Goal: Task Accomplishment & Management: Use online tool/utility

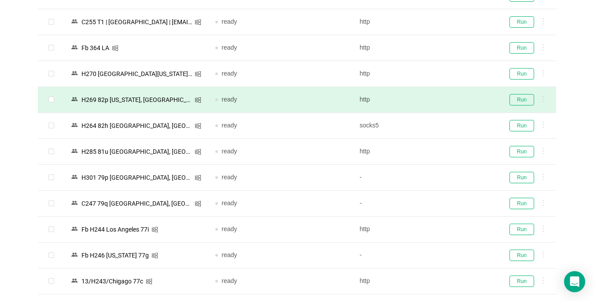
scroll to position [44, 0]
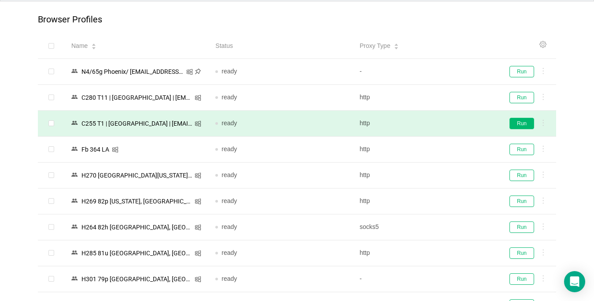
click at [521, 122] on button "Run" at bounding box center [521, 123] width 25 height 11
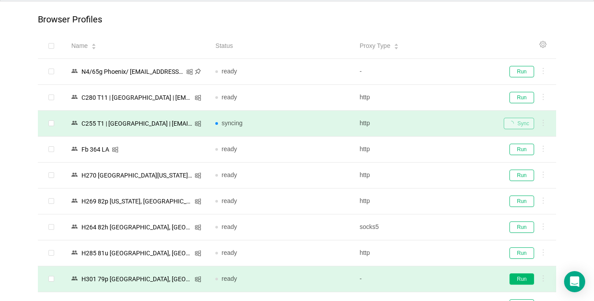
scroll to position [132, 0]
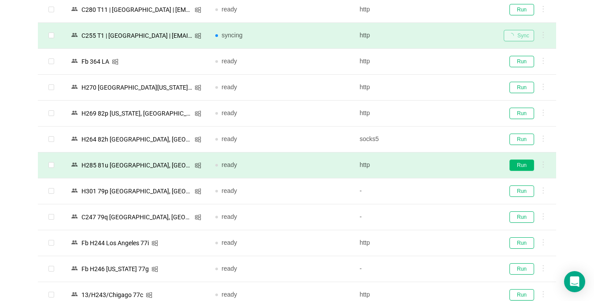
click at [527, 162] on button "Run" at bounding box center [521, 165] width 25 height 11
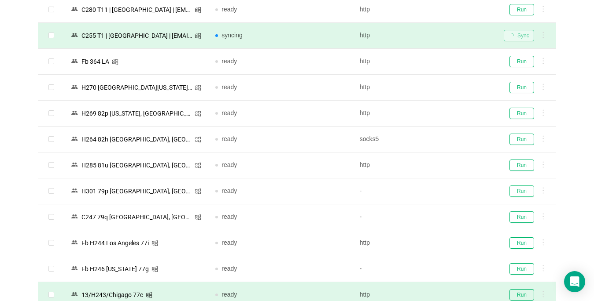
click at [525, 191] on button "Run" at bounding box center [521, 191] width 25 height 11
click at [516, 294] on button "Run" at bounding box center [521, 295] width 25 height 11
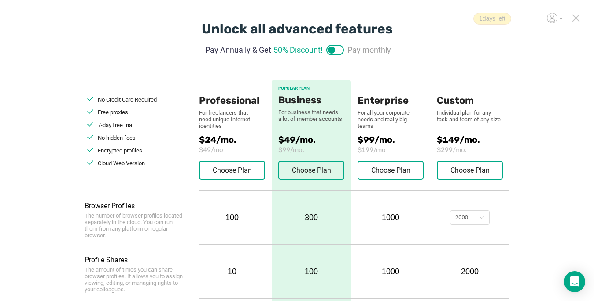
click at [573, 20] on icon at bounding box center [575, 18] width 6 height 6
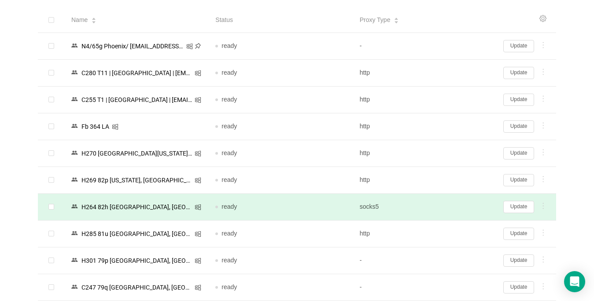
scroll to position [88, 0]
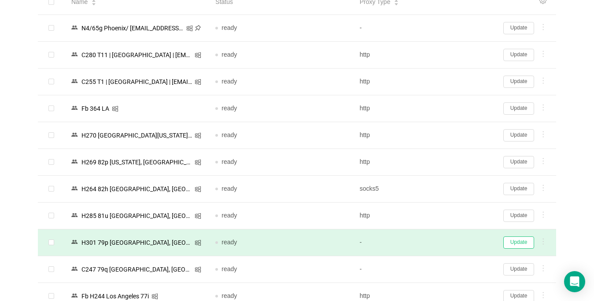
click at [526, 244] on button "Update" at bounding box center [518, 243] width 31 height 12
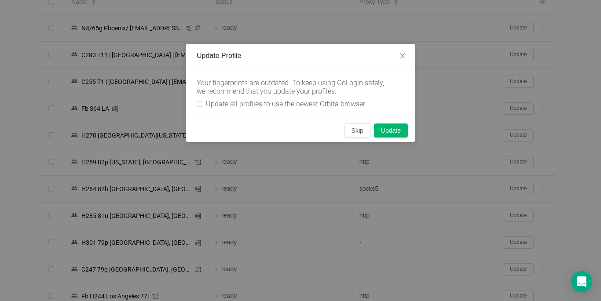
click at [196, 103] on div "Your fingerprints are outdated. To keep using GoLogin safely, we recommend that…" at bounding box center [300, 93] width 229 height 51
click at [201, 104] on input "Update all profiles to use the newest Orbita browser" at bounding box center [200, 104] width 6 height 6
checkbox input "true"
click at [359, 130] on button "Skip" at bounding box center [358, 131] width 26 height 14
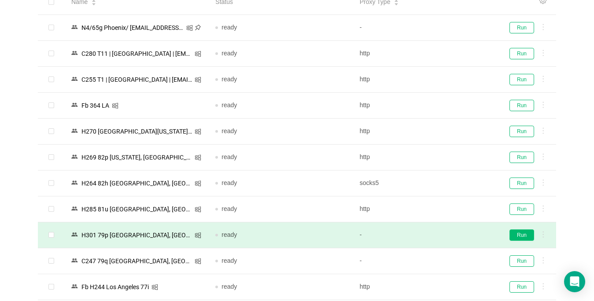
click at [516, 236] on button "Run" at bounding box center [521, 235] width 25 height 11
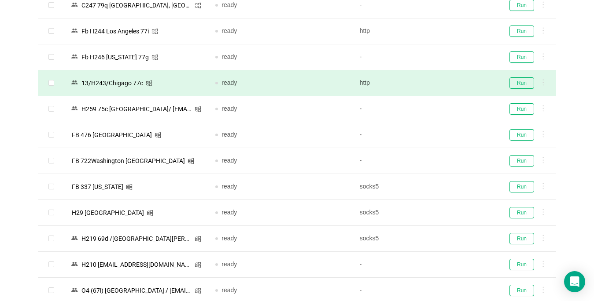
scroll to position [396, 0]
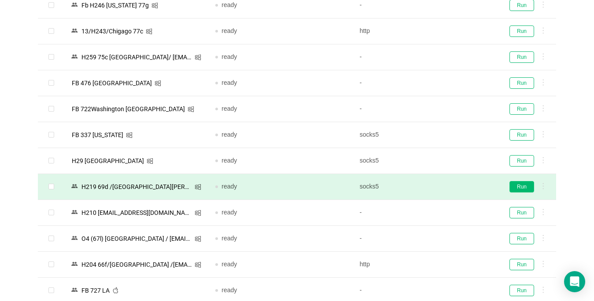
click at [513, 190] on button "Run" at bounding box center [521, 186] width 25 height 11
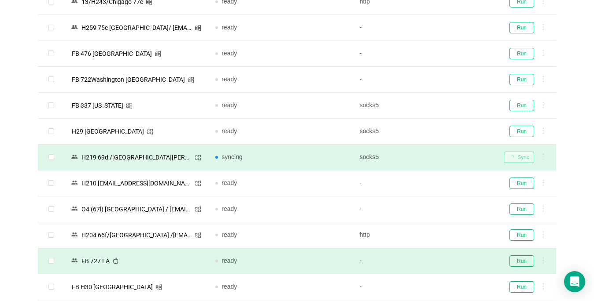
scroll to position [484, 0]
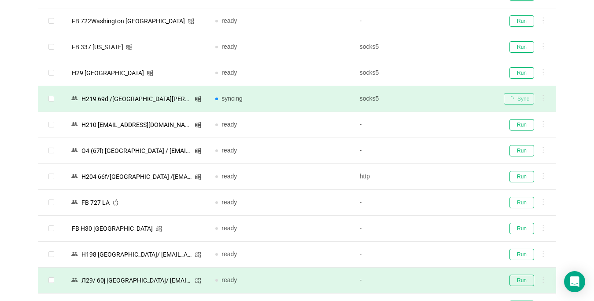
click at [519, 204] on button "Run" at bounding box center [521, 202] width 25 height 11
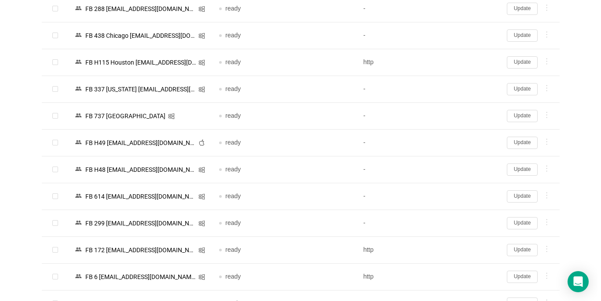
scroll to position [1991, 0]
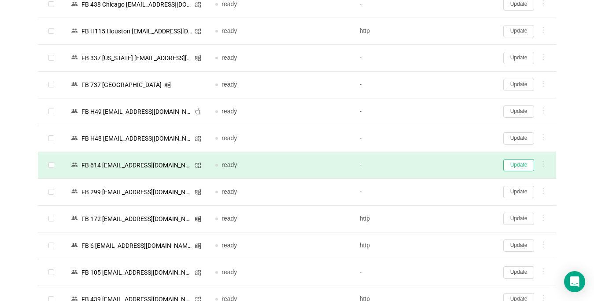
click at [514, 165] on button "Update" at bounding box center [518, 165] width 31 height 12
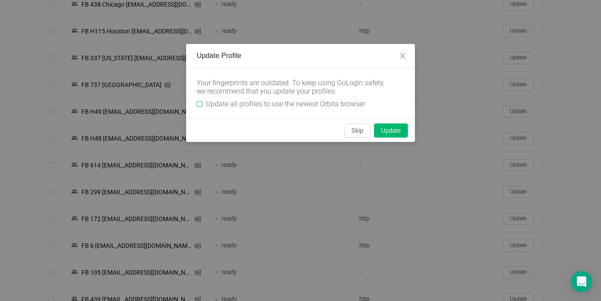
click at [197, 106] on input "Update all profiles to use the newest Orbita browser" at bounding box center [200, 104] width 6 height 6
checkbox input "true"
click at [358, 132] on button "Skip" at bounding box center [358, 131] width 26 height 14
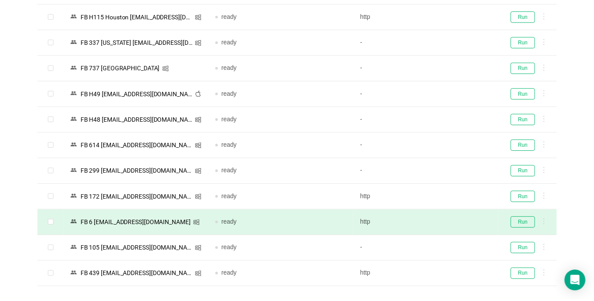
scroll to position [1954, 0]
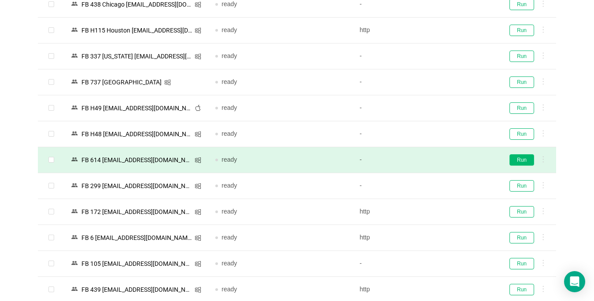
click at [526, 158] on button "Run" at bounding box center [521, 159] width 25 height 11
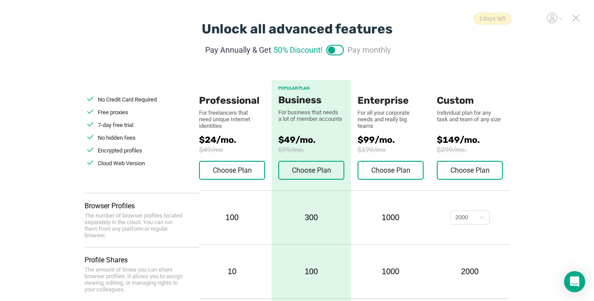
click at [573, 18] on icon at bounding box center [576, 18] width 8 height 8
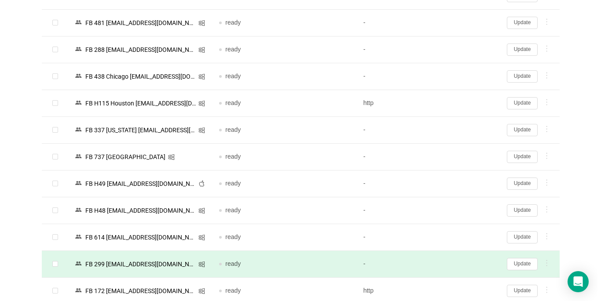
scroll to position [1973, 0]
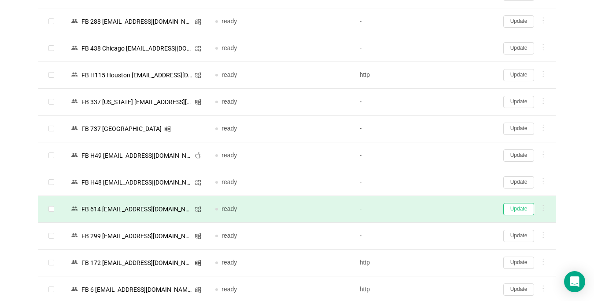
click at [516, 211] on button "Update" at bounding box center [518, 209] width 31 height 12
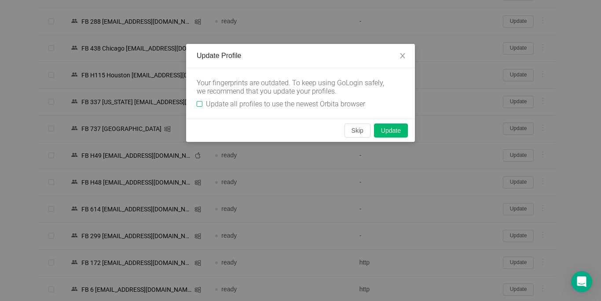
click at [198, 103] on input "Update all profiles to use the newest Orbita browser" at bounding box center [200, 104] width 6 height 6
checkbox input "true"
click at [351, 131] on button "Skip" at bounding box center [358, 131] width 26 height 14
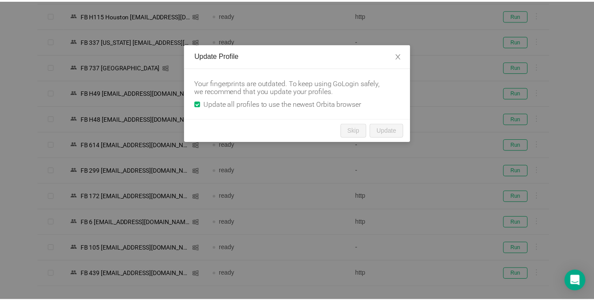
scroll to position [1913, 0]
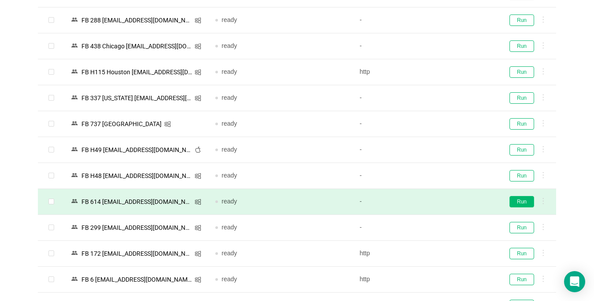
click at [516, 204] on button "Run" at bounding box center [521, 201] width 25 height 11
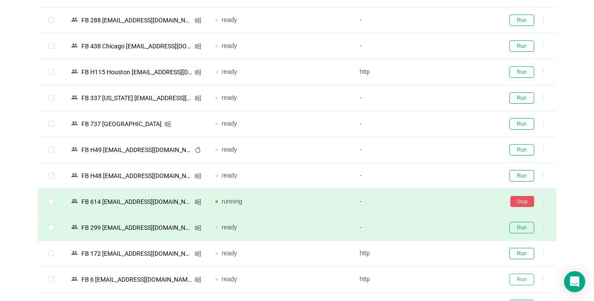
click at [524, 279] on button "Run" at bounding box center [521, 279] width 25 height 11
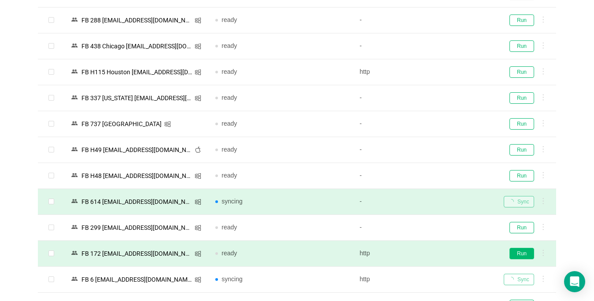
click at [522, 254] on button "Run" at bounding box center [521, 253] width 25 height 11
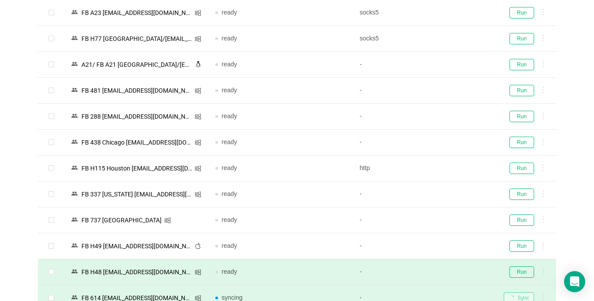
scroll to position [1781, 0]
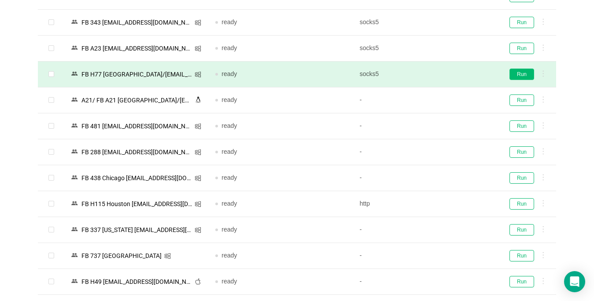
click at [522, 77] on button "Run" at bounding box center [521, 74] width 25 height 11
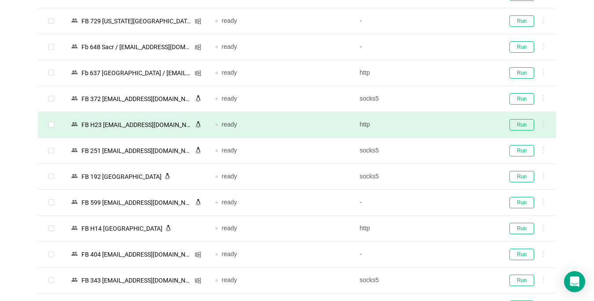
scroll to position [1385, 0]
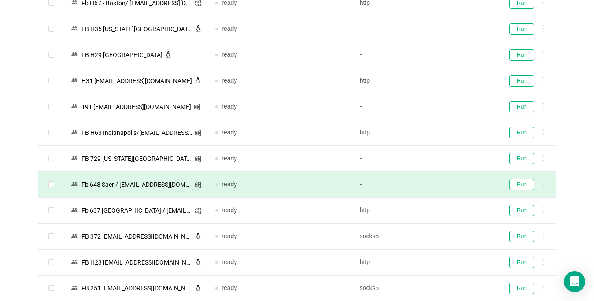
drag, startPoint x: 520, startPoint y: 180, endPoint x: 504, endPoint y: 176, distance: 16.6
click at [520, 180] on button "Run" at bounding box center [521, 184] width 25 height 11
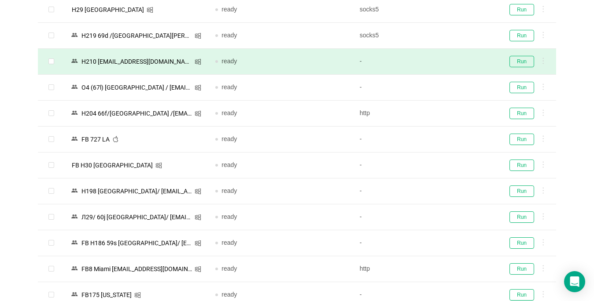
scroll to position [549, 0]
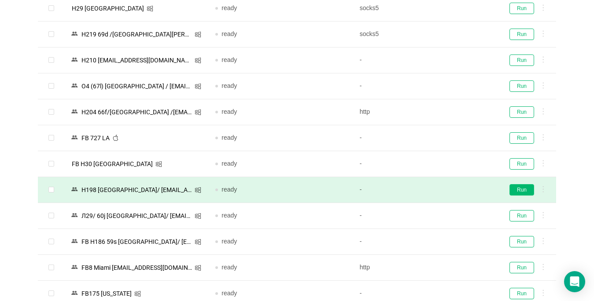
click at [519, 193] on button "Run" at bounding box center [521, 189] width 25 height 11
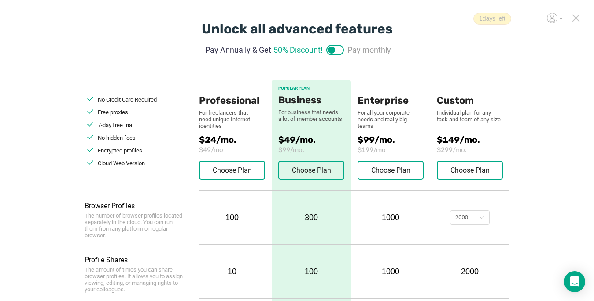
click at [443, 19] on icon at bounding box center [575, 18] width 6 height 6
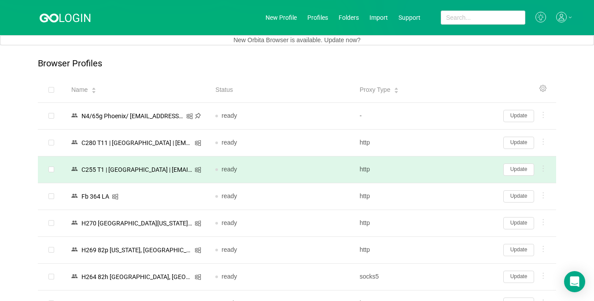
scroll to position [44, 0]
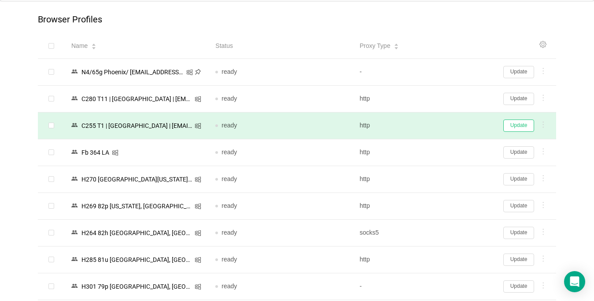
click at [443, 124] on button "Update" at bounding box center [518, 126] width 31 height 12
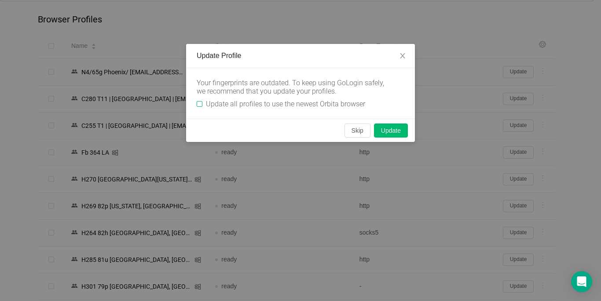
click at [198, 103] on input "Update all profiles to use the newest Orbita browser" at bounding box center [200, 104] width 6 height 6
checkbox input "true"
click at [355, 132] on button "Skip" at bounding box center [358, 131] width 26 height 14
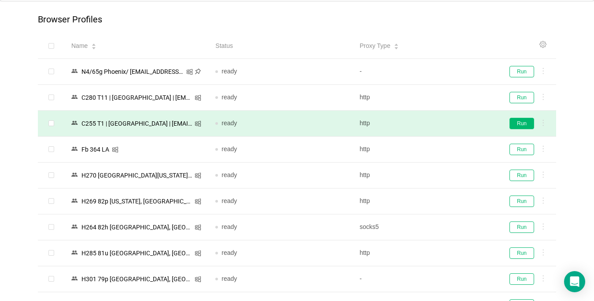
click at [443, 125] on button "Run" at bounding box center [521, 123] width 25 height 11
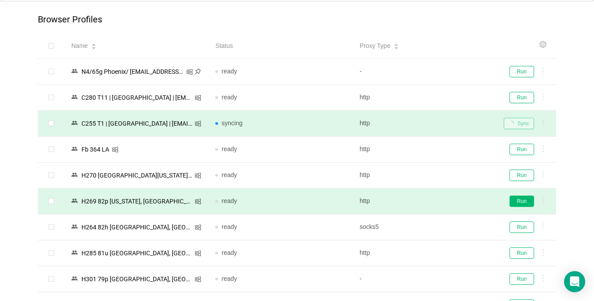
click at [443, 203] on button "Run" at bounding box center [521, 201] width 25 height 11
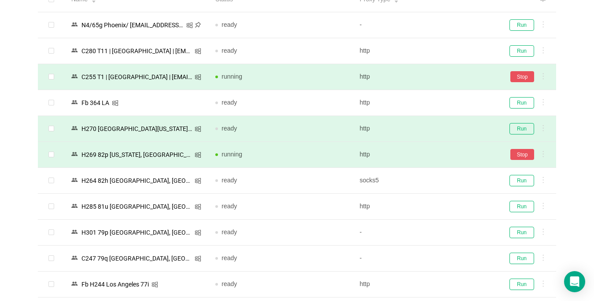
scroll to position [88, 0]
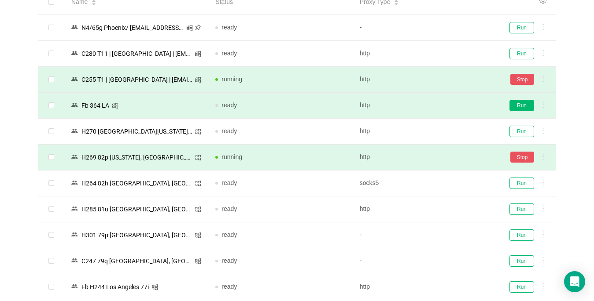
click at [443, 107] on button "Run" at bounding box center [521, 105] width 25 height 11
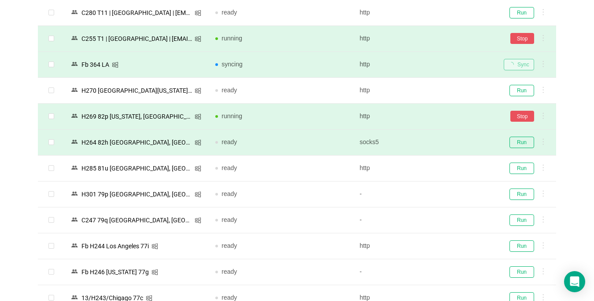
scroll to position [176, 0]
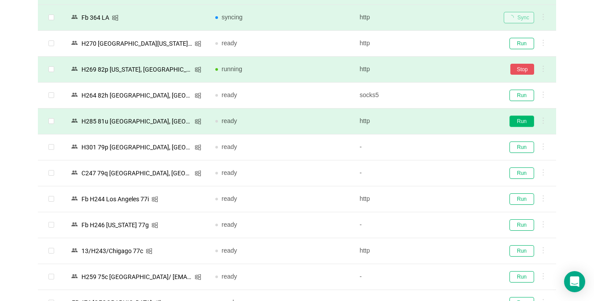
click at [443, 124] on button "Run" at bounding box center [521, 121] width 25 height 11
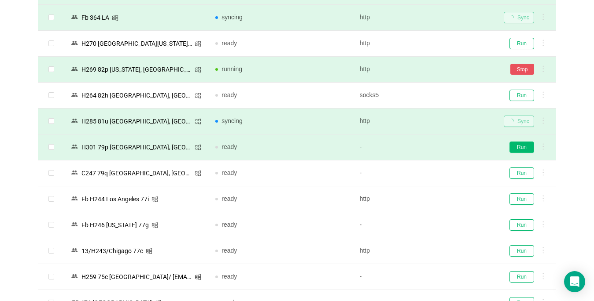
click at [443, 148] on button "Run" at bounding box center [521, 147] width 25 height 11
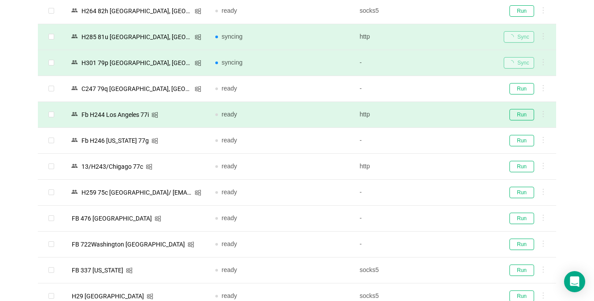
scroll to position [264, 0]
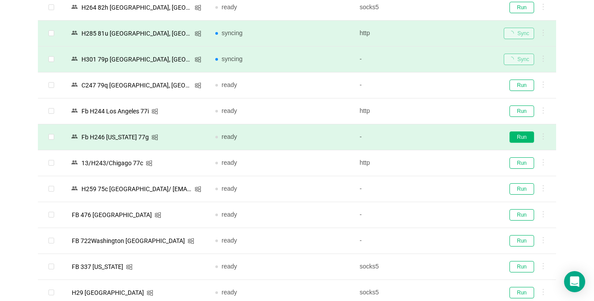
click at [443, 132] on button "Run" at bounding box center [521, 137] width 25 height 11
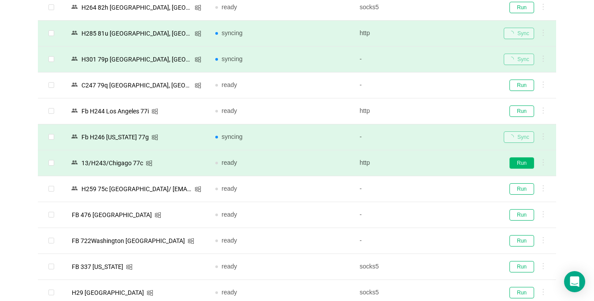
click at [443, 165] on button "Run" at bounding box center [521, 163] width 25 height 11
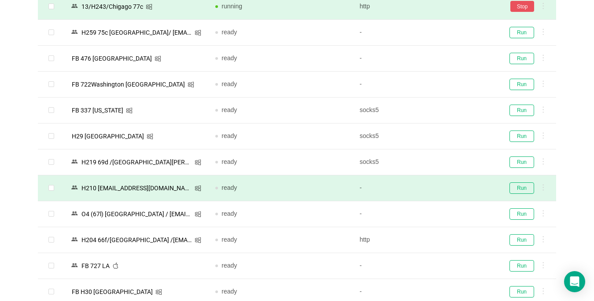
scroll to position [440, 0]
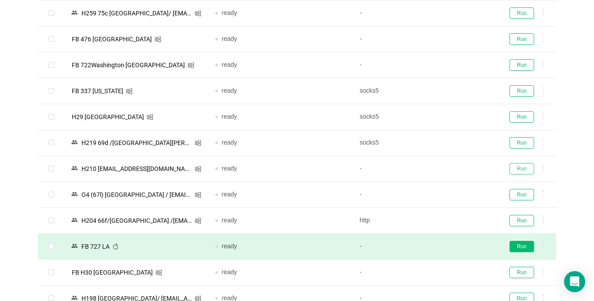
click at [443, 169] on button "Run" at bounding box center [521, 168] width 25 height 11
click at [443, 141] on button "Run" at bounding box center [521, 142] width 25 height 11
click at [443, 246] on button "Run" at bounding box center [521, 246] width 25 height 11
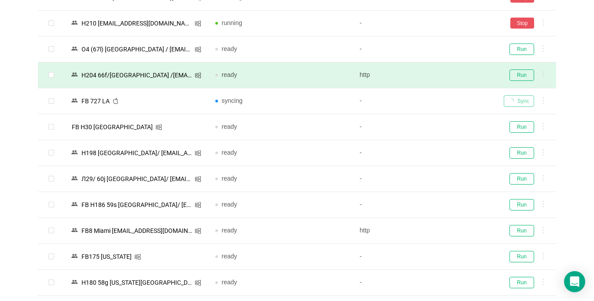
scroll to position [616, 0]
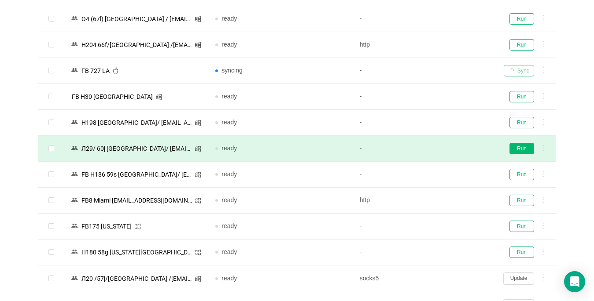
click at [443, 151] on button "Run" at bounding box center [521, 148] width 25 height 11
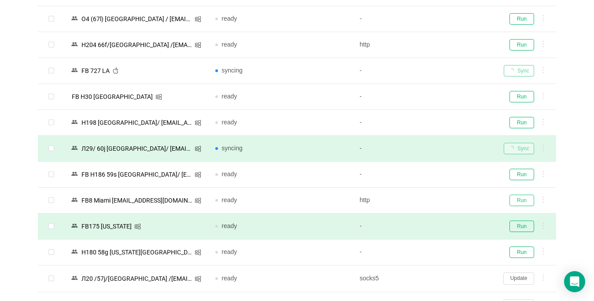
drag, startPoint x: 522, startPoint y: 200, endPoint x: 513, endPoint y: 232, distance: 33.1
click at [443, 200] on button "Run" at bounding box center [521, 200] width 25 height 11
click at [443, 226] on button "Run" at bounding box center [521, 226] width 25 height 11
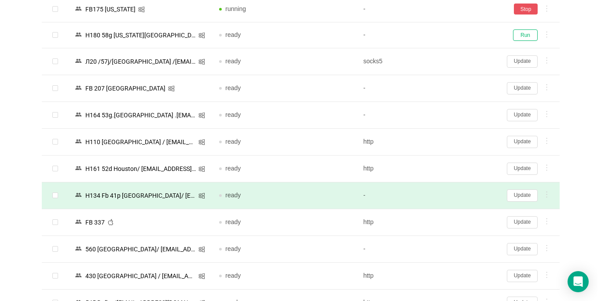
scroll to position [836, 0]
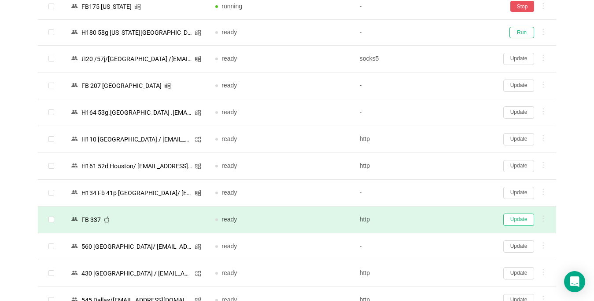
click at [443, 223] on button "Update" at bounding box center [518, 220] width 31 height 12
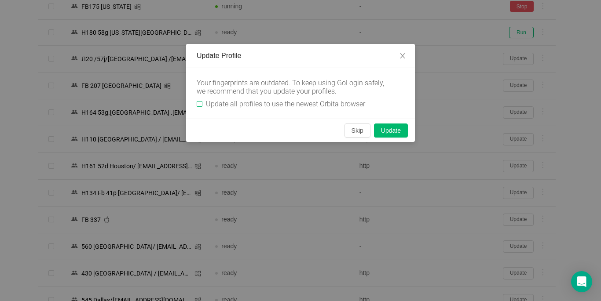
click at [198, 105] on input "Update all profiles to use the newest Orbita browser" at bounding box center [200, 104] width 6 height 6
checkbox input "true"
click at [356, 132] on button "Skip" at bounding box center [358, 131] width 26 height 14
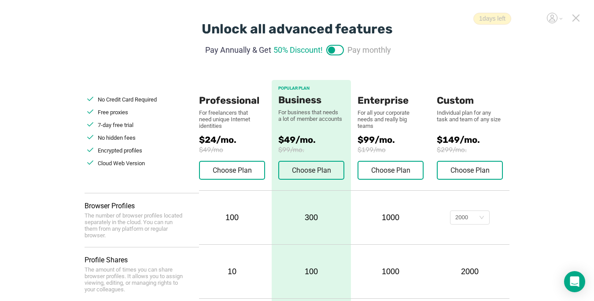
click at [575, 17] on icon at bounding box center [576, 18] width 8 height 8
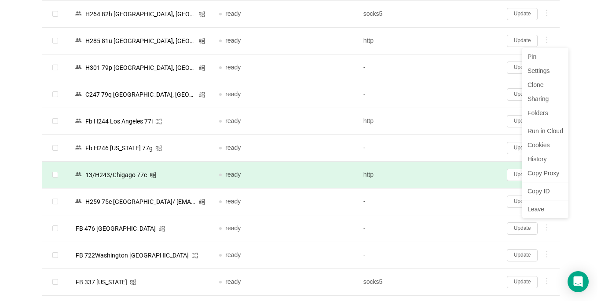
scroll to position [264, 0]
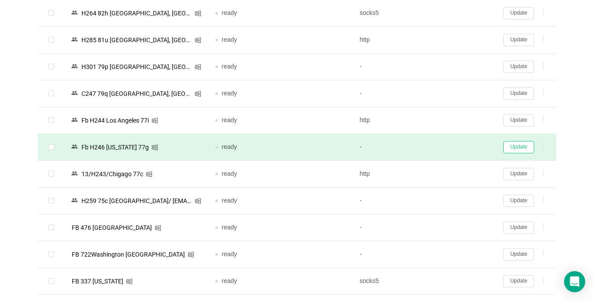
click at [508, 149] on button "Update" at bounding box center [518, 147] width 31 height 12
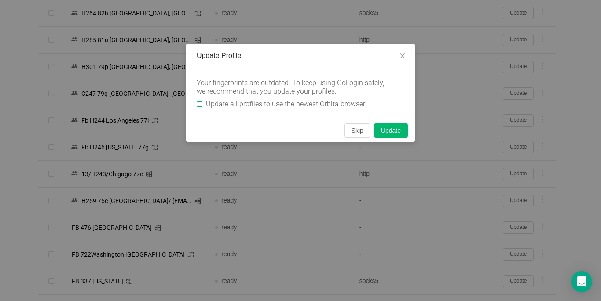
click at [201, 101] on input "Update all profiles to use the newest Orbita browser" at bounding box center [200, 104] width 6 height 6
checkbox input "true"
click at [363, 132] on button "Skip" at bounding box center [358, 131] width 26 height 14
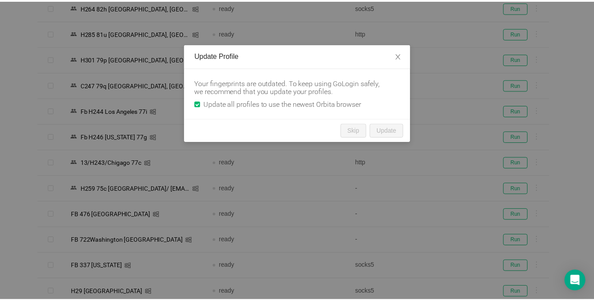
scroll to position [258, 0]
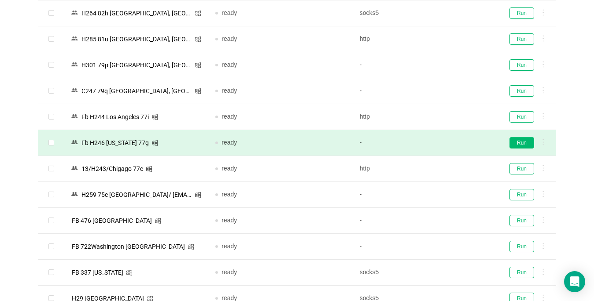
click at [517, 141] on button "Run" at bounding box center [521, 142] width 25 height 11
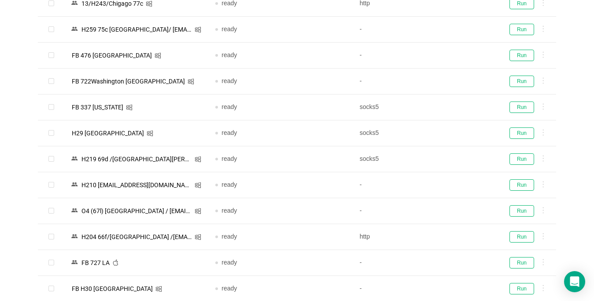
scroll to position [434, 0]
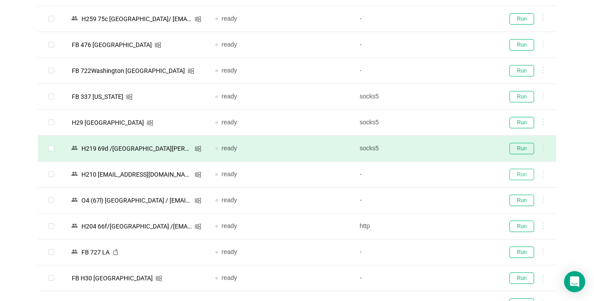
click at [519, 174] on button "Run" at bounding box center [521, 174] width 25 height 11
click at [522, 150] on button "Run" at bounding box center [521, 148] width 25 height 11
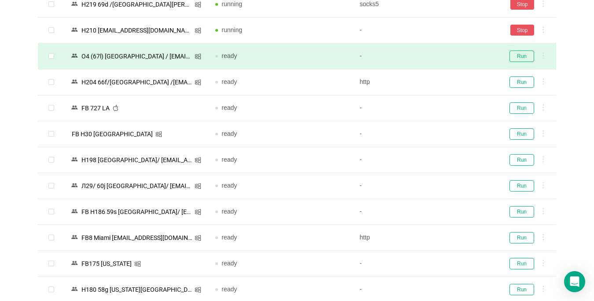
scroll to position [610, 0]
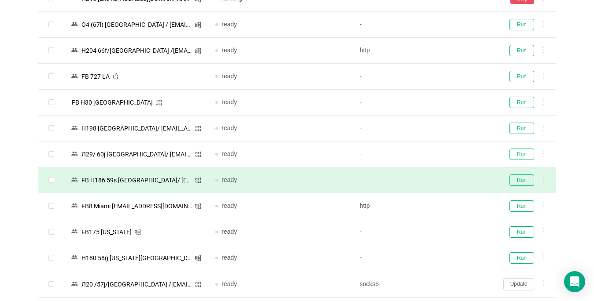
click at [516, 154] on button "Run" at bounding box center [521, 154] width 25 height 11
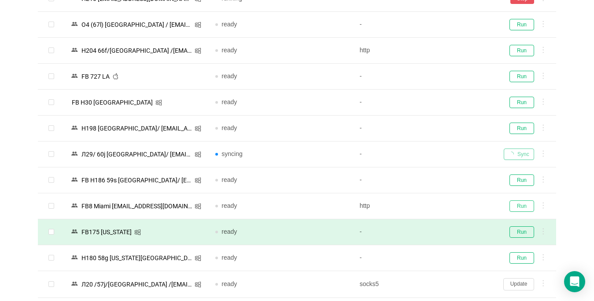
drag, startPoint x: 518, startPoint y: 206, endPoint x: 525, endPoint y: 237, distance: 32.0
click at [518, 207] on button "Run" at bounding box center [521, 206] width 25 height 11
click at [525, 237] on td "Run" at bounding box center [525, 233] width 59 height 26
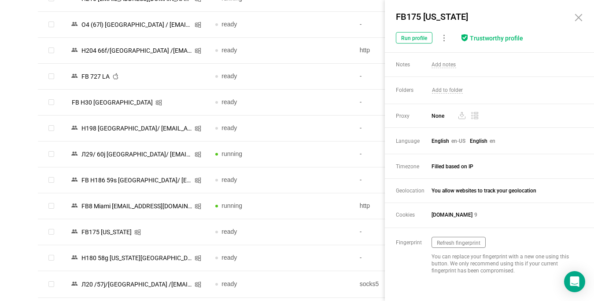
click at [578, 20] on icon at bounding box center [578, 17] width 11 height 11
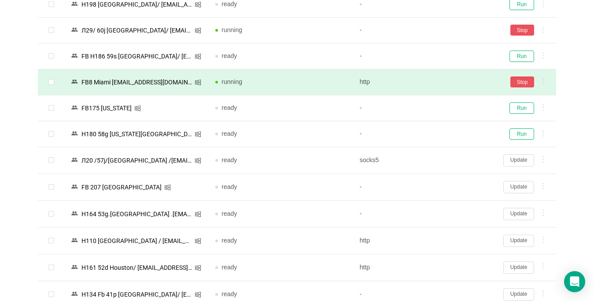
scroll to position [742, 0]
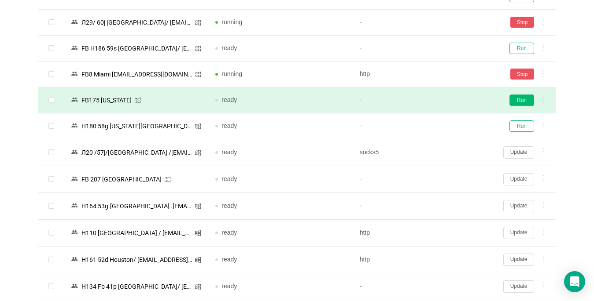
click at [524, 100] on button "Run" at bounding box center [521, 100] width 25 height 11
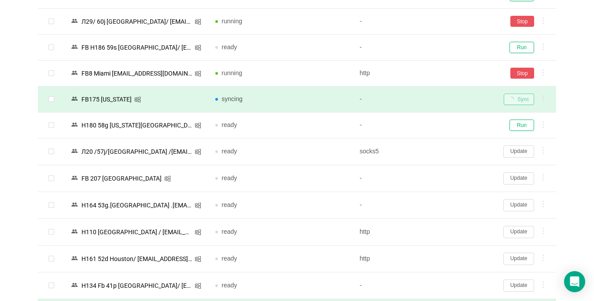
scroll to position [874, 0]
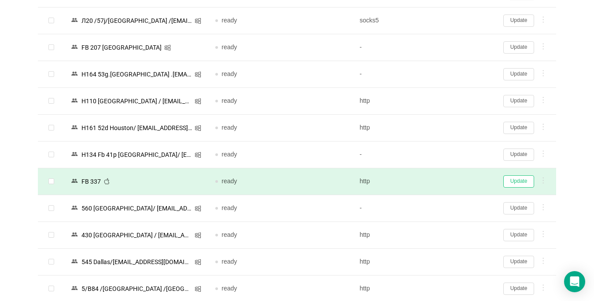
click at [523, 182] on button "Update" at bounding box center [518, 182] width 31 height 12
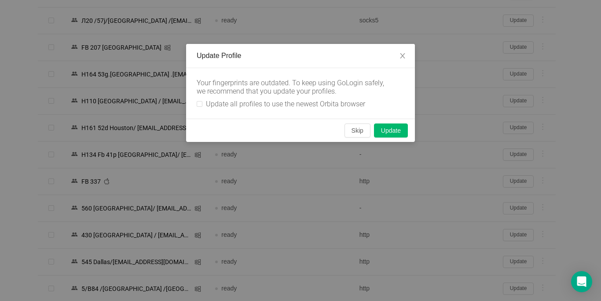
click at [196, 104] on div "Your fingerprints are outdated. To keep using GoLogin safely, we recommend that…" at bounding box center [300, 93] width 229 height 51
click at [198, 104] on input "Update all profiles to use the newest Orbita browser" at bounding box center [200, 104] width 6 height 6
checkbox input "true"
click at [359, 132] on button "Skip" at bounding box center [358, 131] width 26 height 14
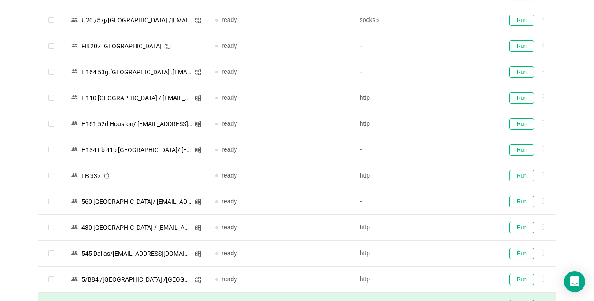
click at [519, 177] on button "Run" at bounding box center [521, 175] width 25 height 11
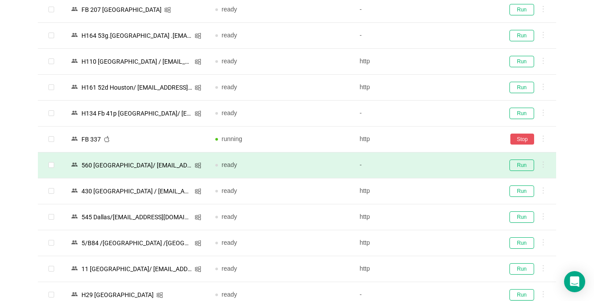
scroll to position [1006, 0]
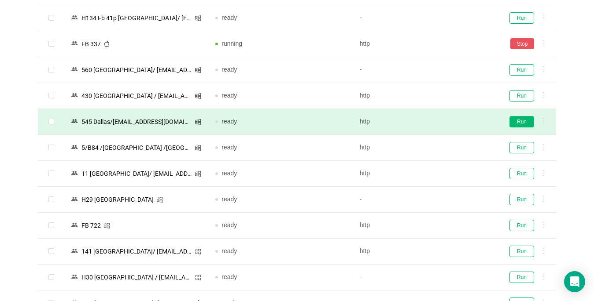
click at [517, 124] on button "Run" at bounding box center [521, 121] width 25 height 11
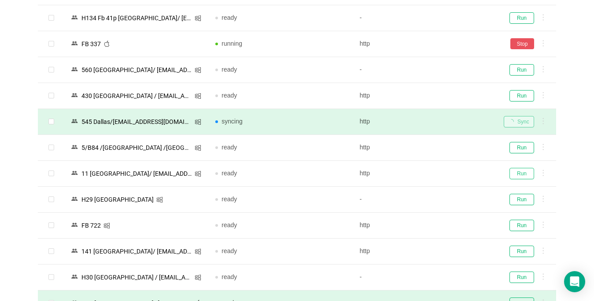
drag, startPoint x: 528, startPoint y: 175, endPoint x: 316, endPoint y: 298, distance: 244.7
click at [527, 174] on button "Run" at bounding box center [521, 173] width 25 height 11
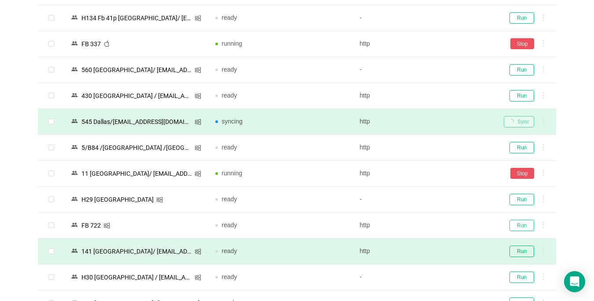
click at [513, 226] on button "Run" at bounding box center [521, 225] width 25 height 11
click at [520, 250] on button "Run" at bounding box center [521, 251] width 25 height 11
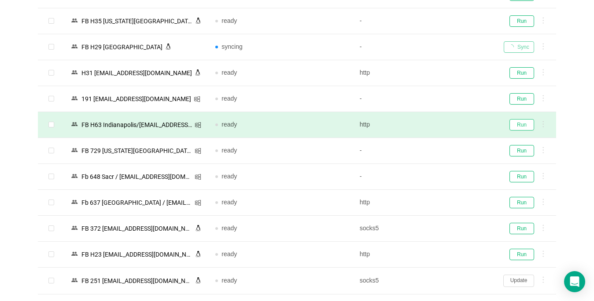
click at [517, 126] on button "Run" at bounding box center [521, 124] width 25 height 11
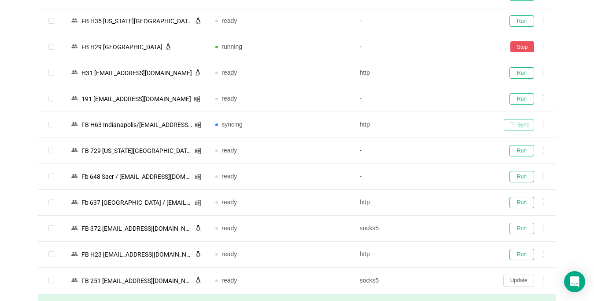
click at [518, 228] on button "Run" at bounding box center [521, 228] width 25 height 11
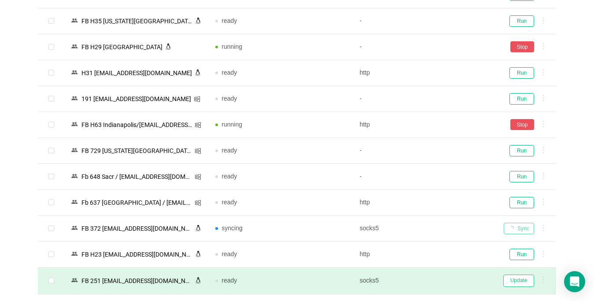
click at [515, 268] on td "Update" at bounding box center [525, 281] width 59 height 27
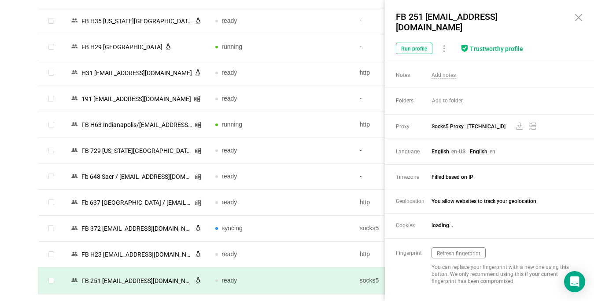
scroll to position [1525, 0]
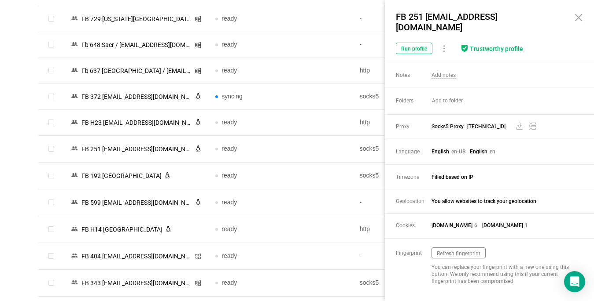
click at [576, 16] on icon at bounding box center [578, 18] width 6 height 6
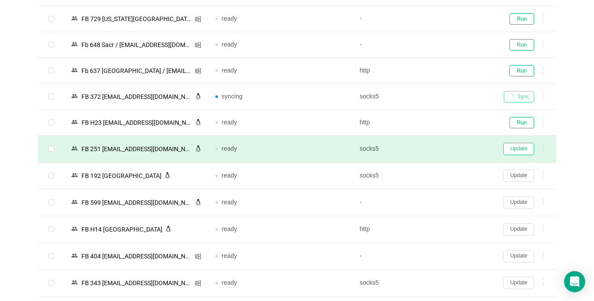
click at [515, 150] on button "Update" at bounding box center [518, 149] width 31 height 12
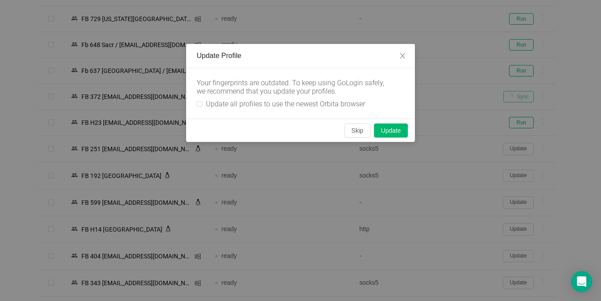
click at [197, 104] on div "Update Profile Your fingerprints are outdated. To keep using GoLogin safely, we…" at bounding box center [300, 150] width 601 height 301
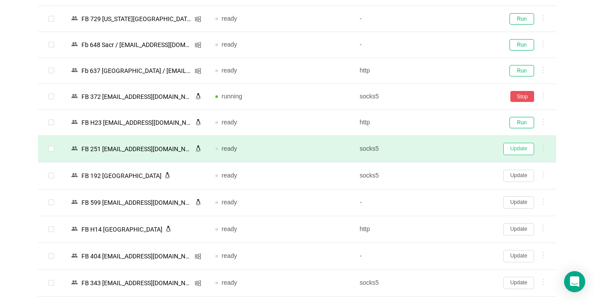
click at [517, 151] on button "Update" at bounding box center [518, 149] width 31 height 12
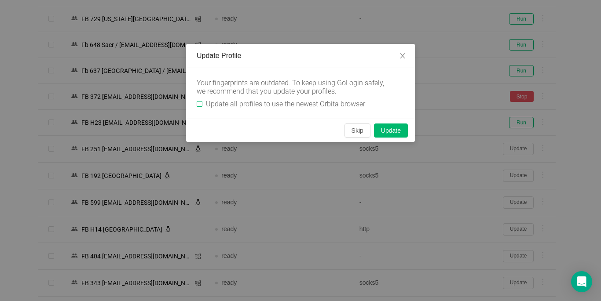
click at [198, 103] on input "Update all profiles to use the newest Orbita browser" at bounding box center [200, 104] width 6 height 6
checkbox input "true"
click at [355, 130] on button "Skip" at bounding box center [358, 131] width 26 height 14
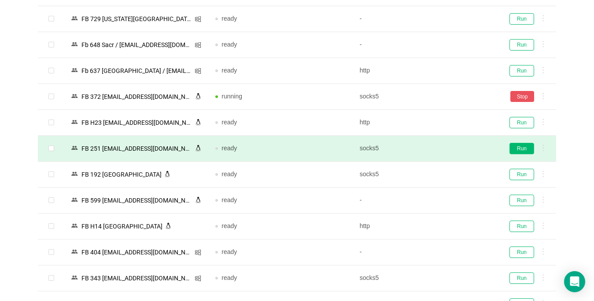
click at [521, 150] on button "Run" at bounding box center [521, 148] width 25 height 11
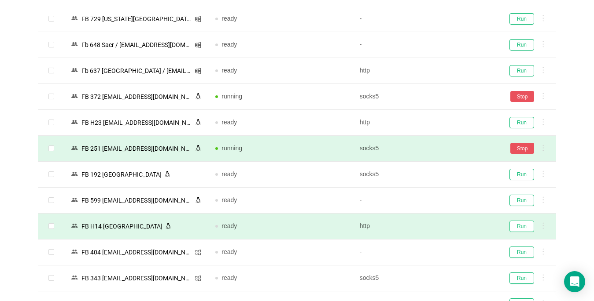
click at [522, 225] on button "Run" at bounding box center [521, 226] width 25 height 11
